Goal: Check status: Check status

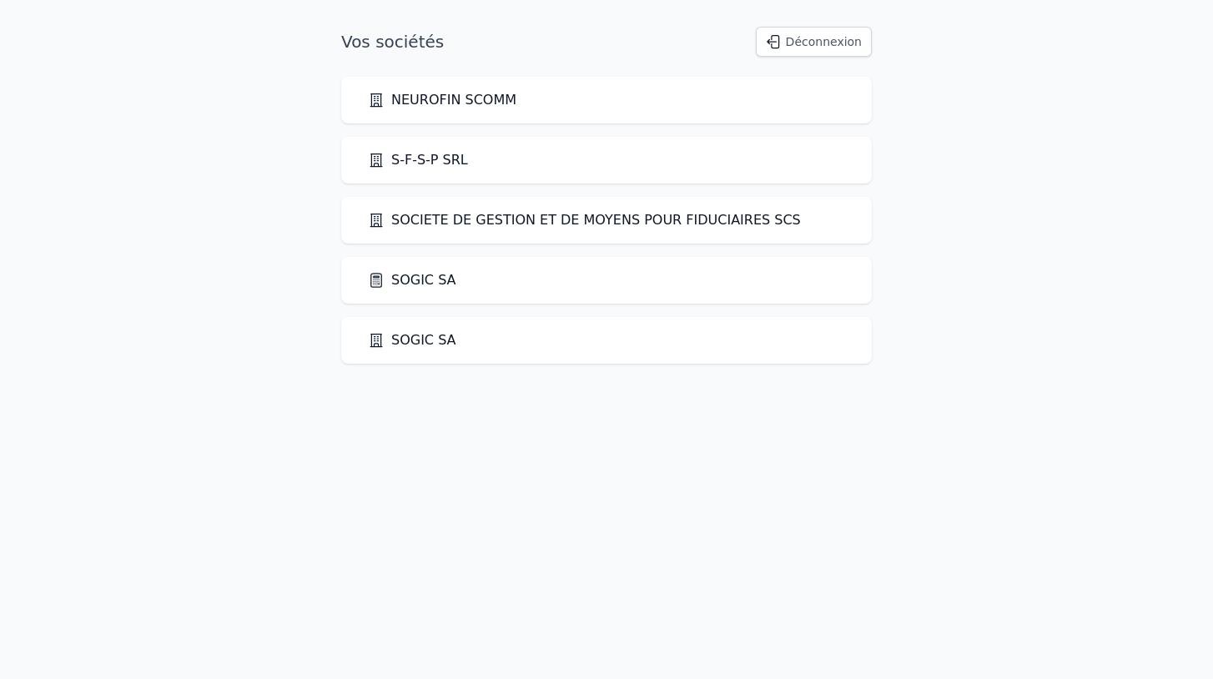
click at [411, 281] on link "SOGIC SA" at bounding box center [412, 280] width 88 height 20
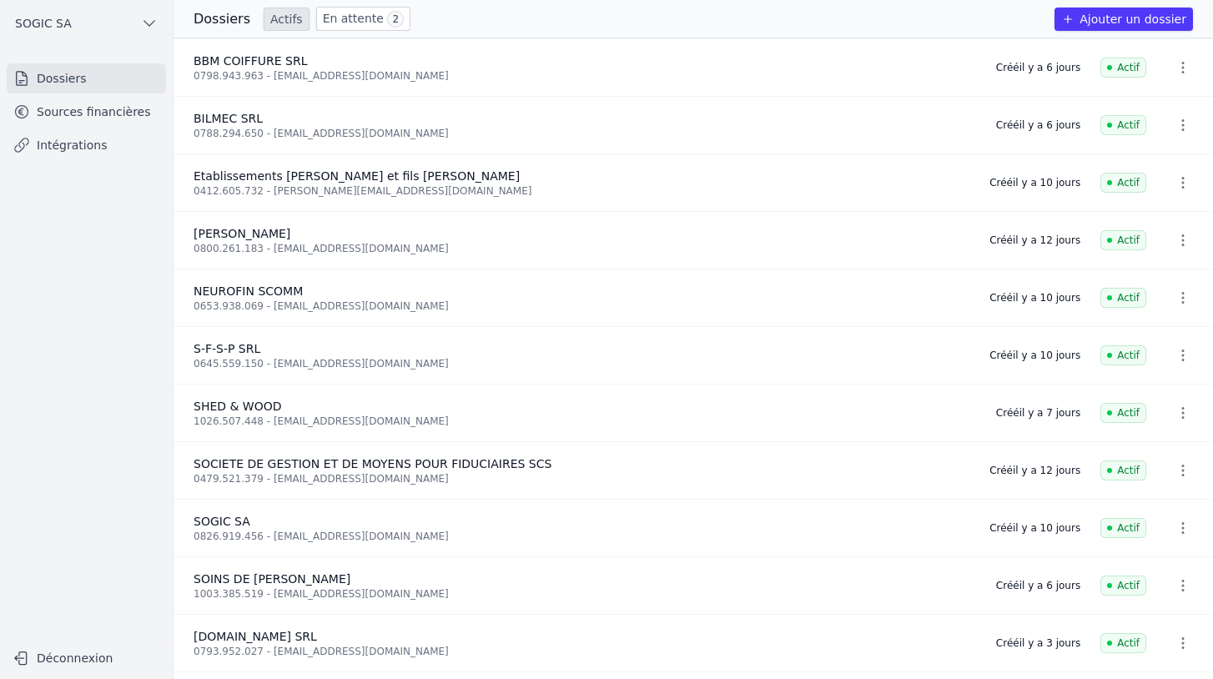
click at [101, 125] on link "Sources financières" at bounding box center [86, 112] width 159 height 30
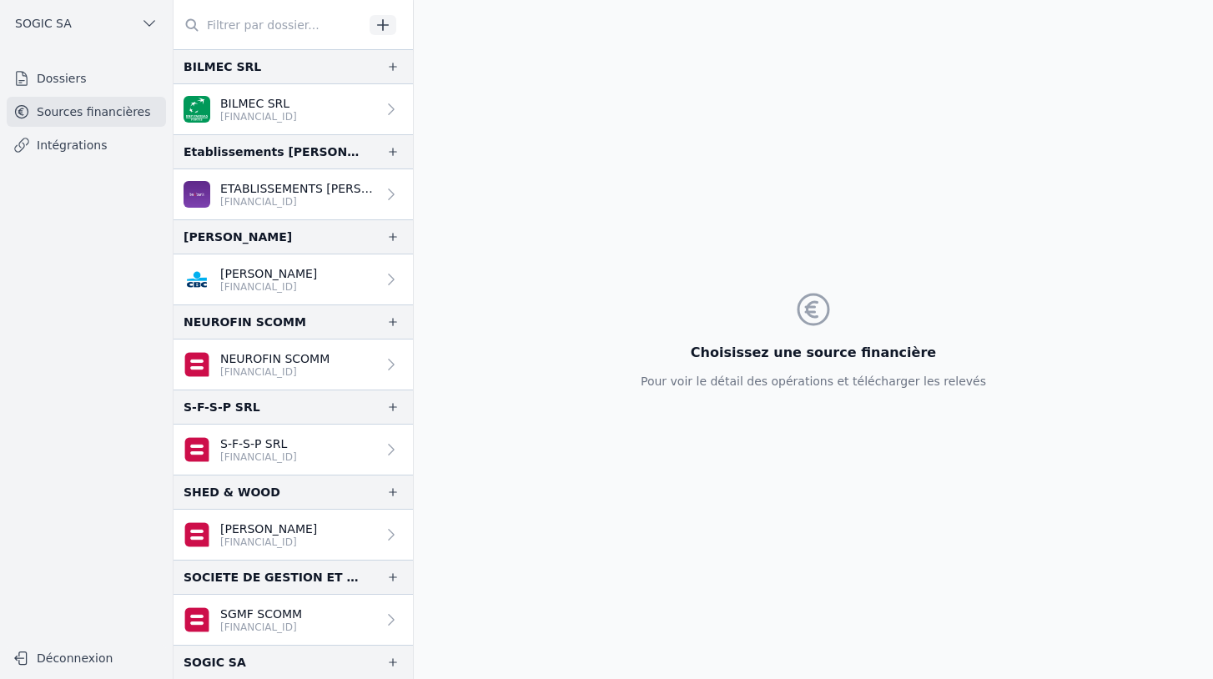
click at [93, 138] on link "Intégrations" at bounding box center [86, 145] width 159 height 30
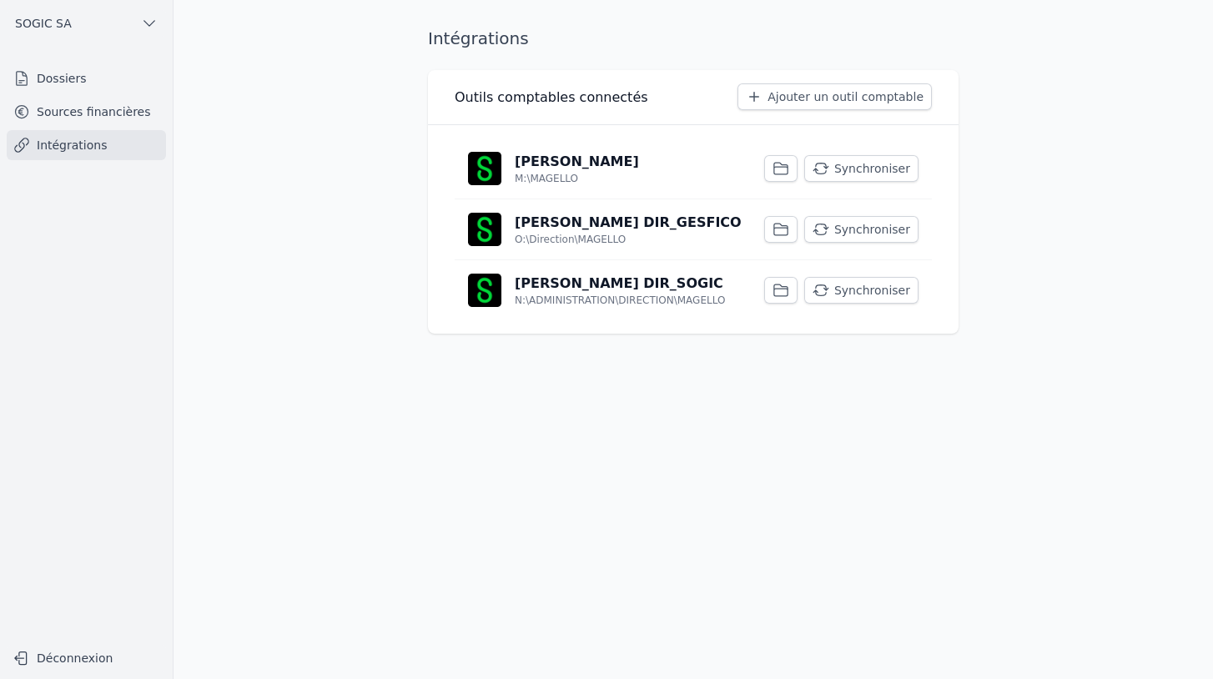
click at [885, 170] on button "Synchroniser" at bounding box center [861, 168] width 114 height 27
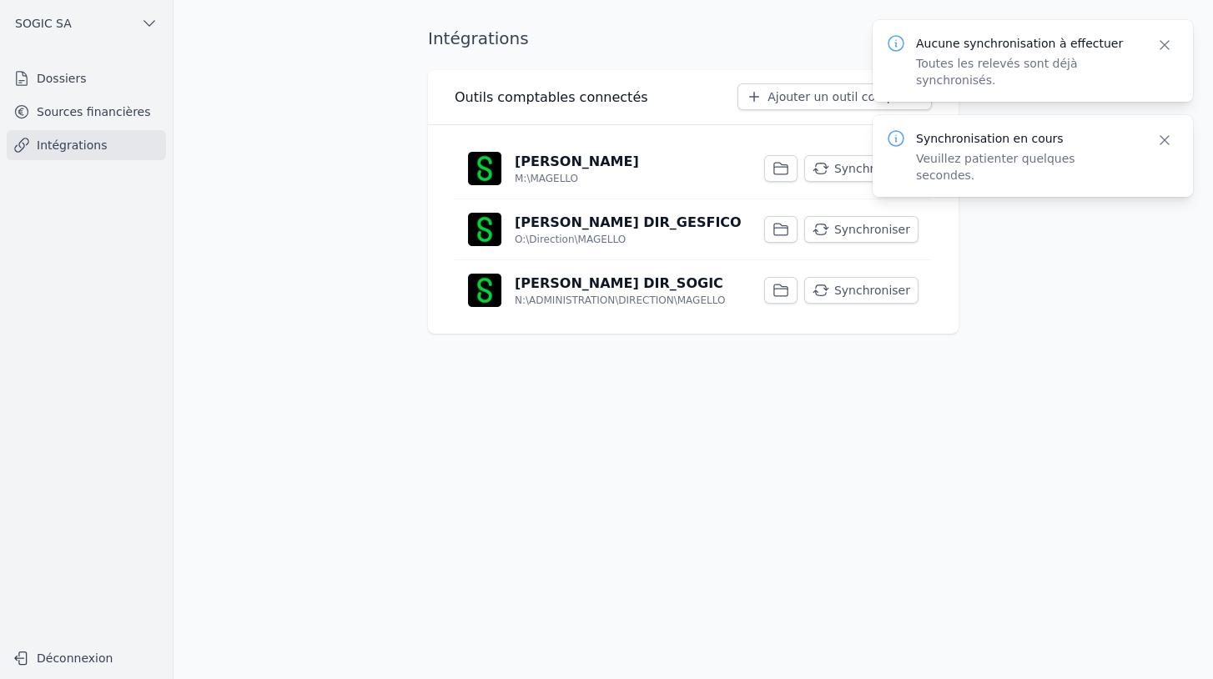
click at [868, 232] on button "Synchroniser" at bounding box center [861, 229] width 114 height 27
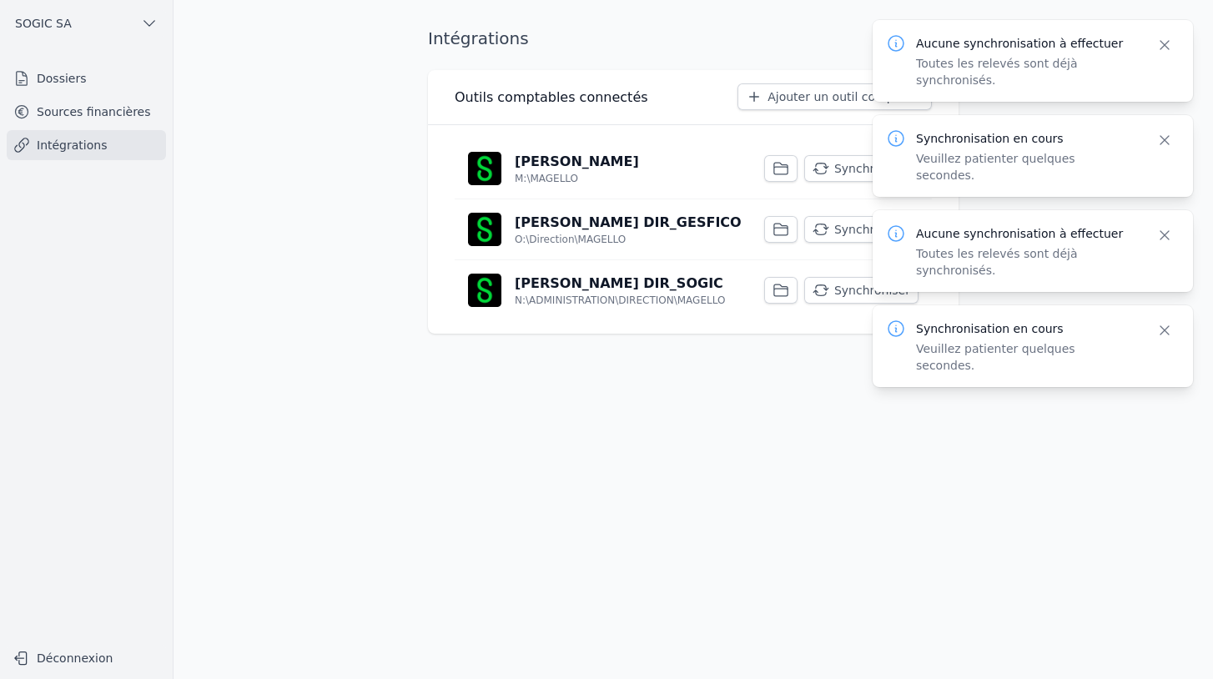
click at [840, 290] on button "Synchroniser" at bounding box center [861, 290] width 114 height 27
